Goal: Use online tool/utility: Utilize a website feature to perform a specific function

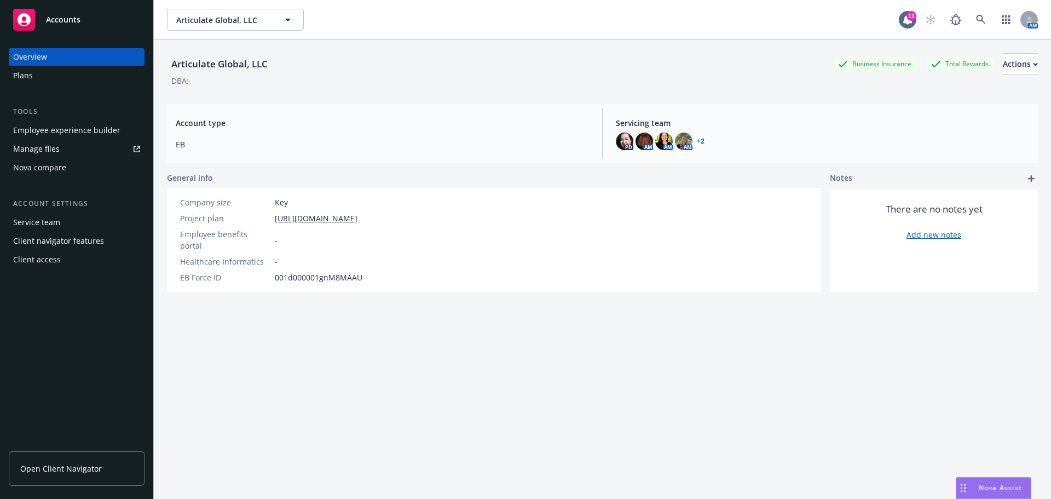
click at [978, 492] on div "Nova Assist" at bounding box center [1000, 487] width 61 height 9
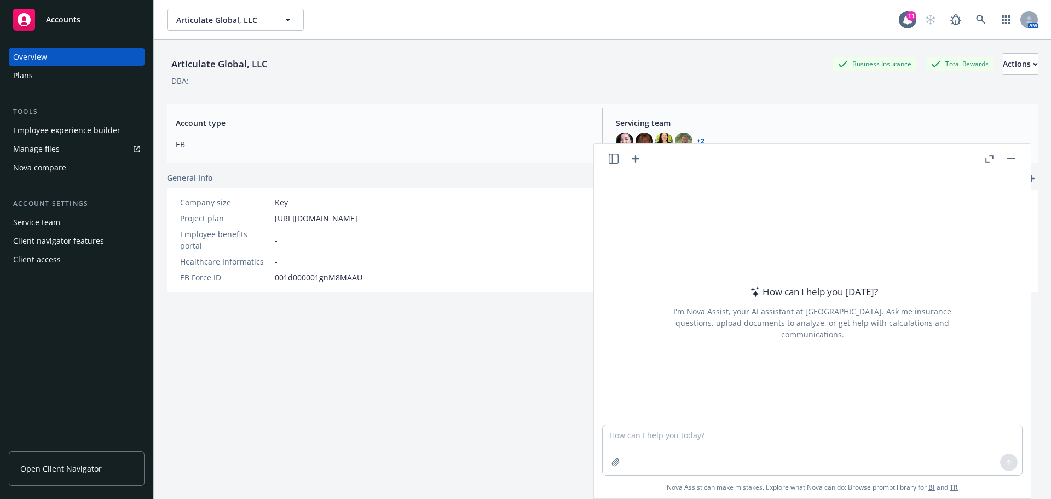
drag, startPoint x: 1009, startPoint y: 162, endPoint x: 1003, endPoint y: 161, distance: 6.0
click at [1009, 162] on button "button" at bounding box center [1011, 158] width 13 height 13
